Goal: Book appointment/travel/reservation

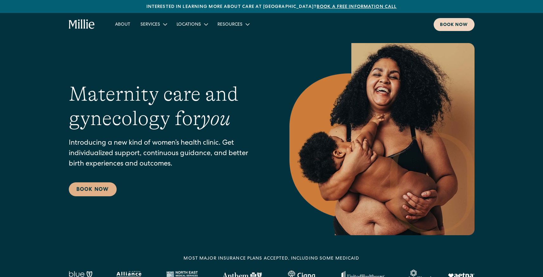
click at [440, 26] on div "Book now" at bounding box center [454, 25] width 28 height 7
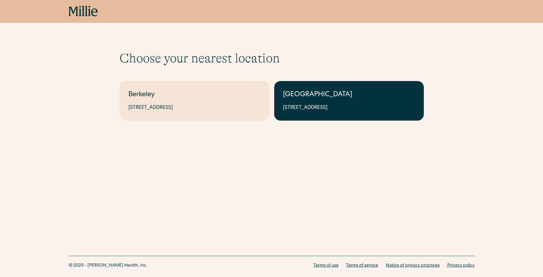
click at [293, 108] on div "1471 Saratoga Ave, Suite 101, San Jose, CA 95129" at bounding box center [349, 108] width 132 height 8
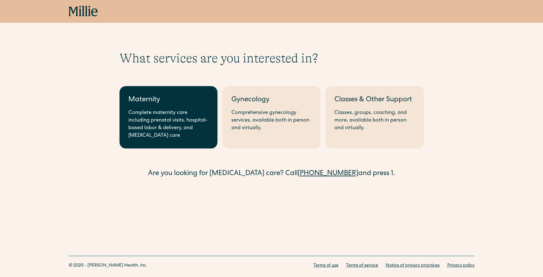
click at [208, 128] on link "Maternity Complete maternity care including prenatal visits, hospital-based lab…" at bounding box center [168, 117] width 98 height 62
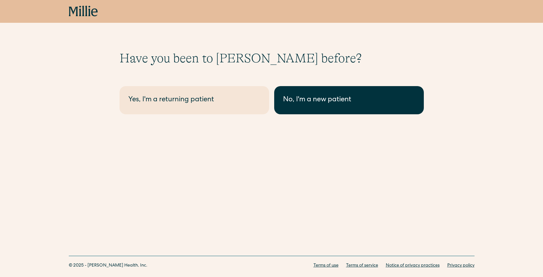
click at [310, 104] on div "No, I'm a new patient" at bounding box center [349, 100] width 132 height 10
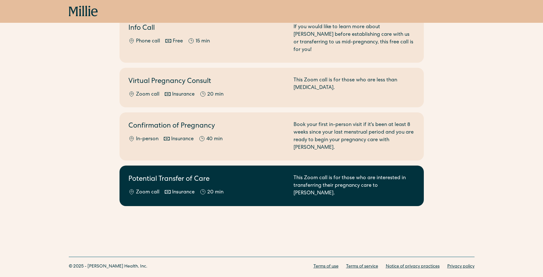
scroll to position [84, 0]
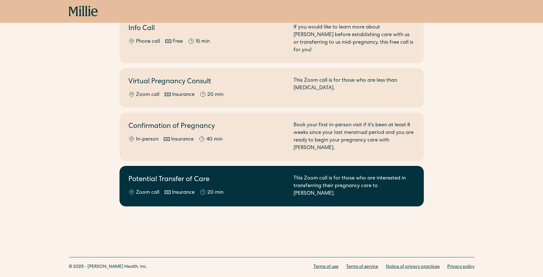
click at [263, 189] on div "Zoom call Insurance 20 min" at bounding box center [206, 193] width 157 height 8
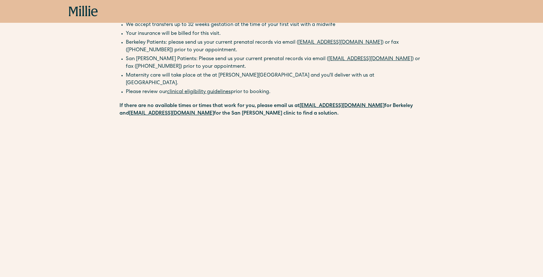
scroll to position [117, 0]
